Goal: Use online tool/utility

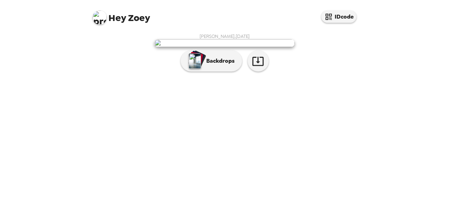
scroll to position [48, 0]
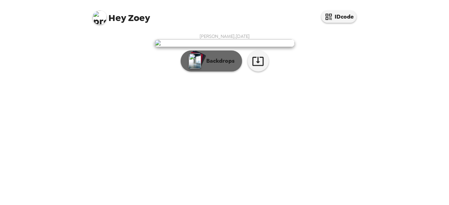
click at [219, 65] on p "Backdrops" at bounding box center [219, 61] width 32 height 8
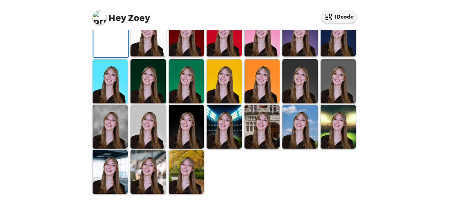
scroll to position [220, 0]
click at [333, 81] on img at bounding box center [338, 81] width 35 height 44
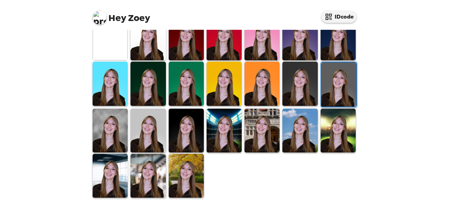
scroll to position [85, 0]
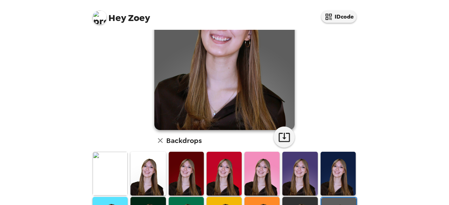
click at [252, 188] on img at bounding box center [262, 174] width 35 height 44
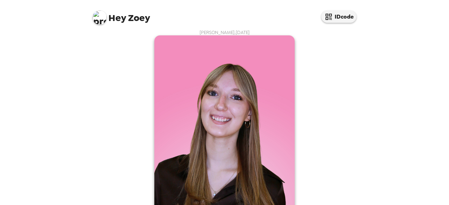
scroll to position [0, 0]
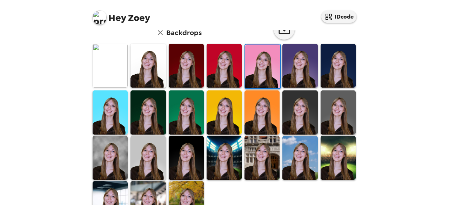
click at [180, 159] on img at bounding box center [186, 158] width 35 height 44
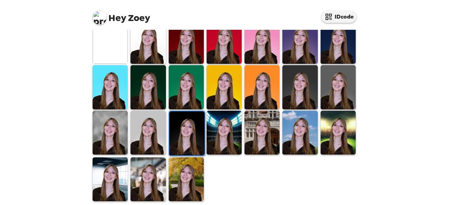
scroll to position [220, 0]
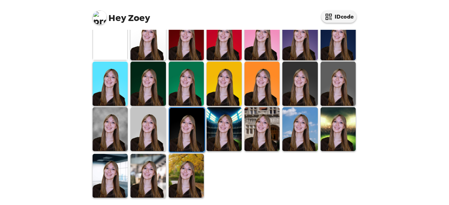
click at [312, 87] on img at bounding box center [299, 84] width 35 height 44
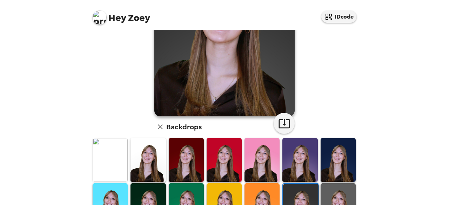
scroll to position [99, 0]
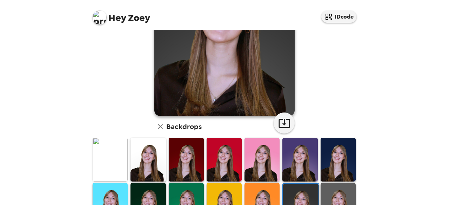
click at [329, 186] on img at bounding box center [338, 205] width 35 height 44
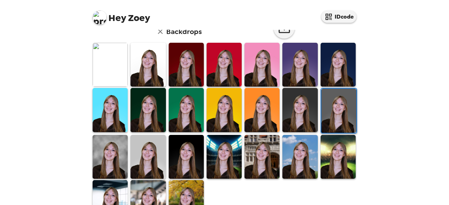
scroll to position [199, 0]
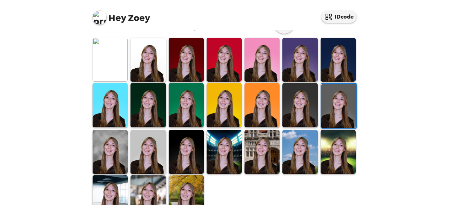
click at [120, 152] on img at bounding box center [110, 152] width 35 height 44
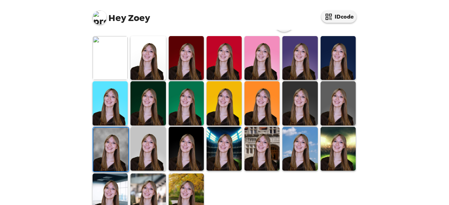
scroll to position [220, 0]
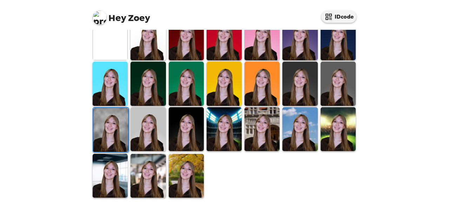
click at [145, 185] on img at bounding box center [148, 176] width 35 height 44
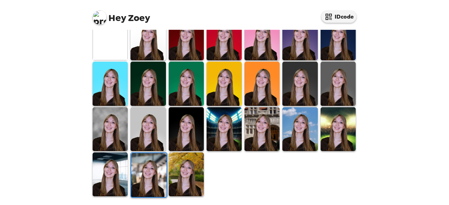
scroll to position [0, 0]
click at [175, 186] on img at bounding box center [186, 175] width 35 height 44
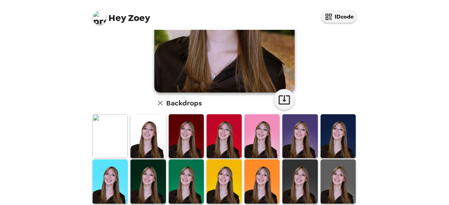
scroll to position [126, 0]
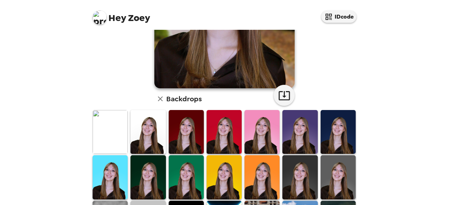
click at [339, 145] on img at bounding box center [338, 132] width 35 height 44
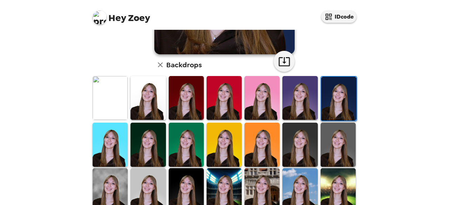
scroll to position [161, 0]
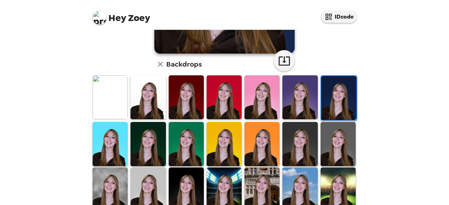
click at [108, 100] on img at bounding box center [110, 97] width 35 height 44
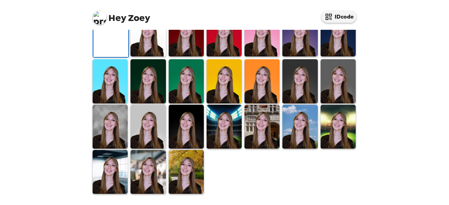
scroll to position [220, 0]
click at [114, 179] on img at bounding box center [110, 172] width 35 height 44
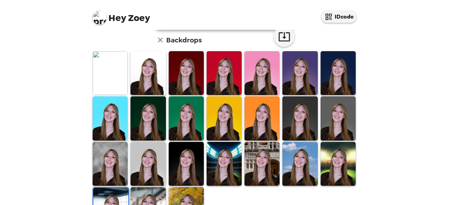
scroll to position [192, 0]
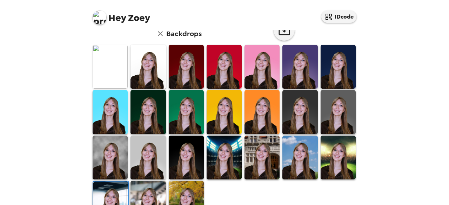
click at [111, 161] on img at bounding box center [110, 158] width 35 height 44
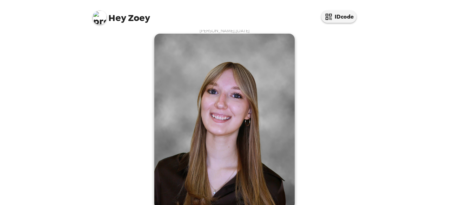
scroll to position [30, 0]
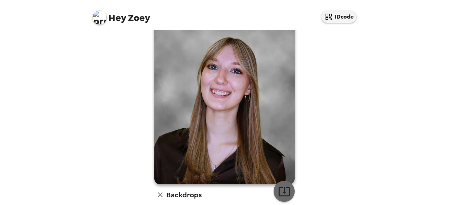
click at [288, 191] on button "button" at bounding box center [284, 191] width 21 height 21
